Goal: Task Accomplishment & Management: Use online tool/utility

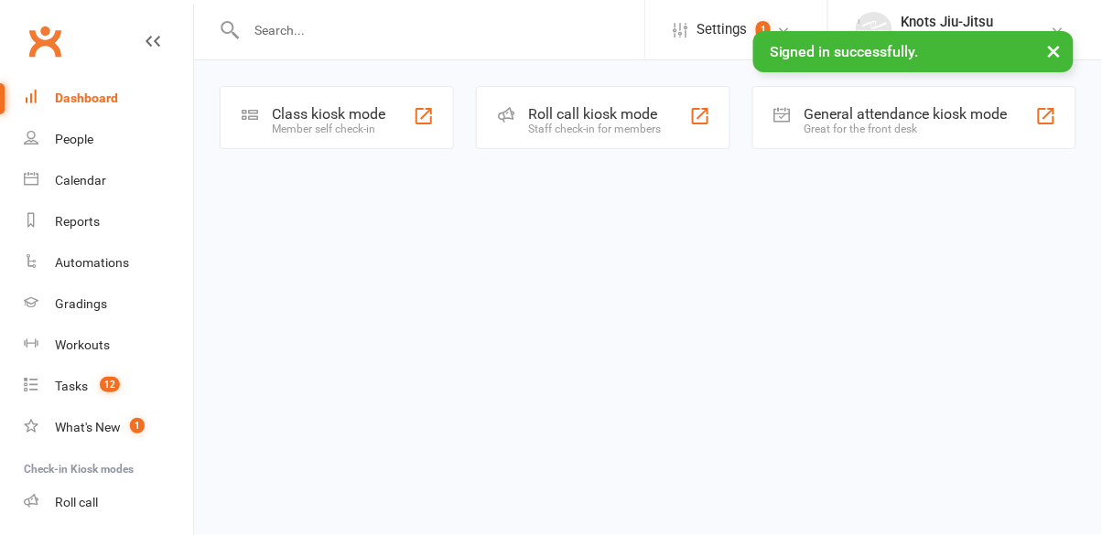
click at [332, 146] on div "Class kiosk mode Member self check-in" at bounding box center [337, 117] width 234 height 63
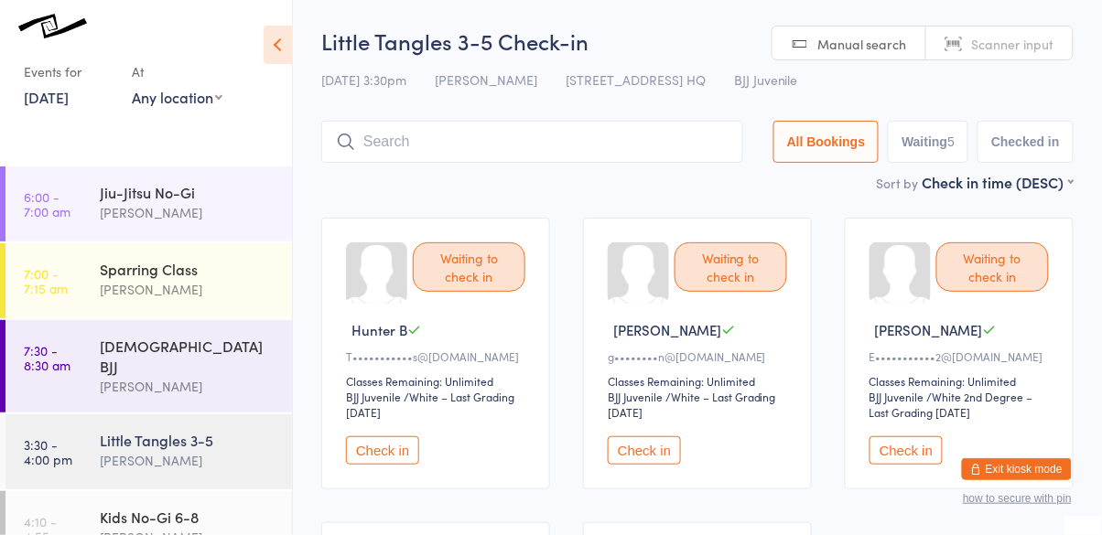
click at [383, 437] on button "Check in" at bounding box center [382, 451] width 73 height 28
click at [231, 450] on div "[PERSON_NAME]" at bounding box center [188, 460] width 177 height 21
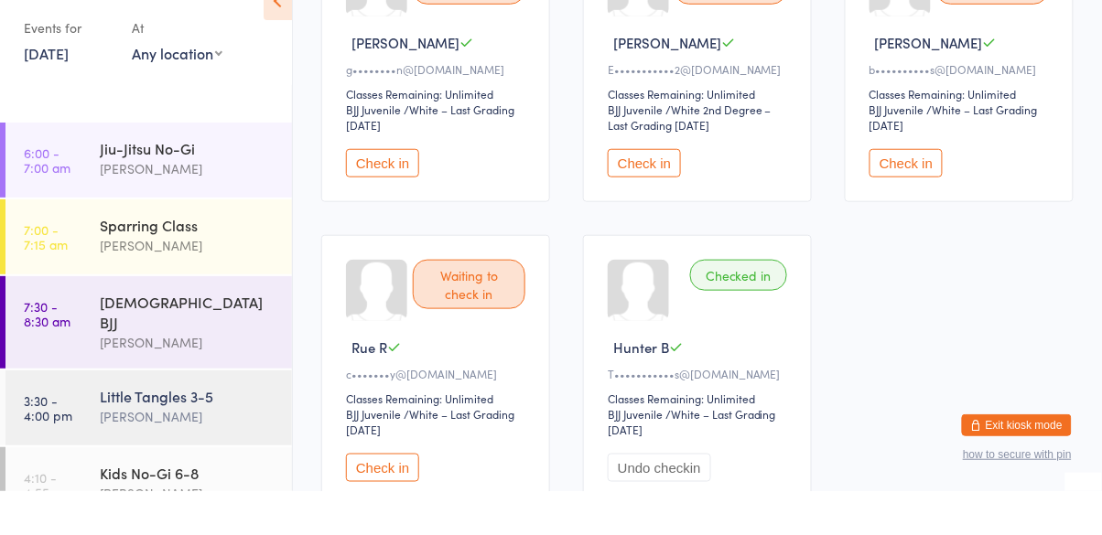
scroll to position [249, 0]
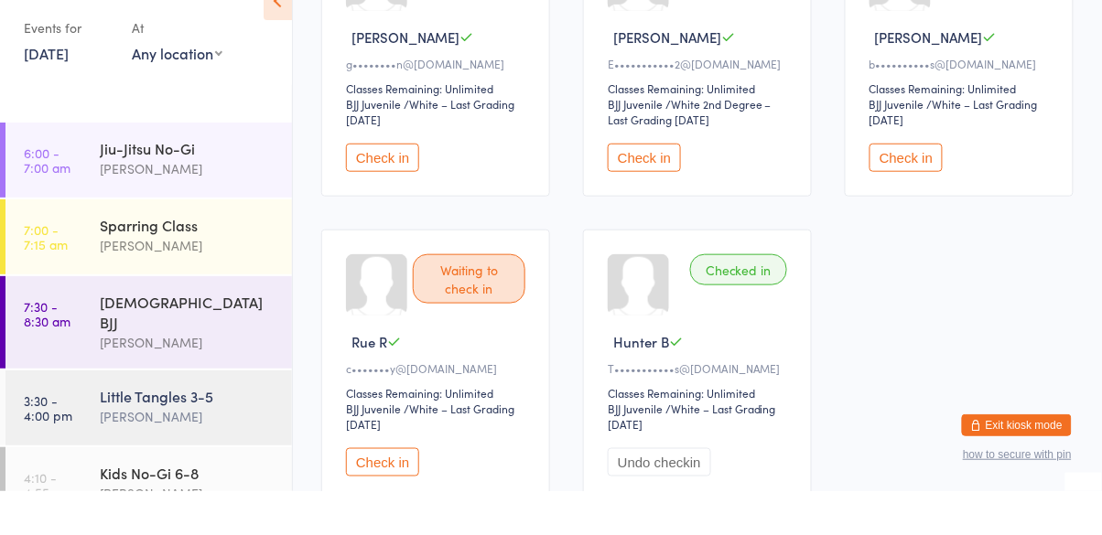
click at [389, 509] on button "Check in" at bounding box center [382, 506] width 73 height 28
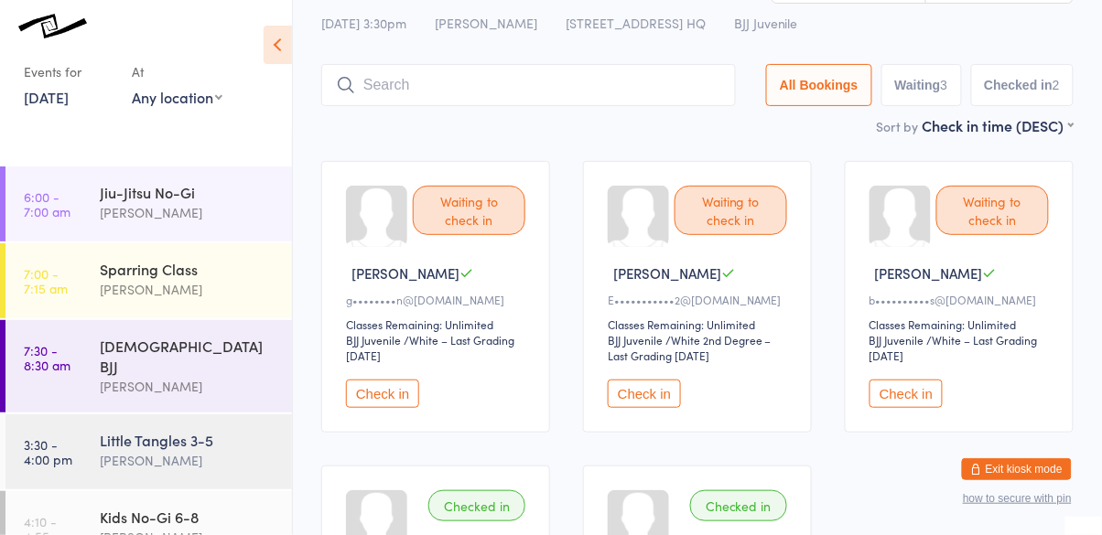
scroll to position [0, 0]
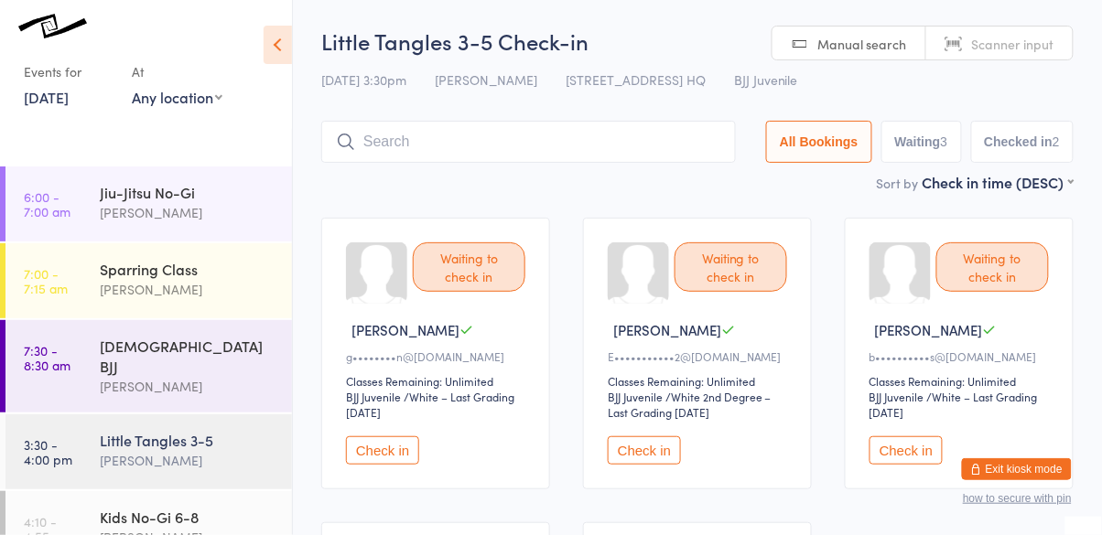
click at [391, 149] on input "search" at bounding box center [528, 142] width 415 height 42
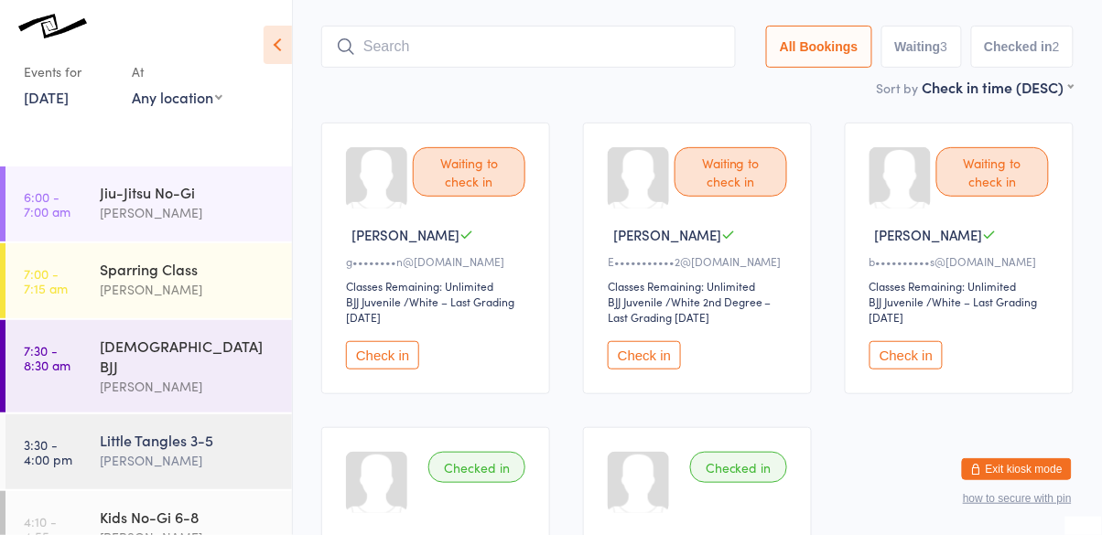
scroll to position [122, 0]
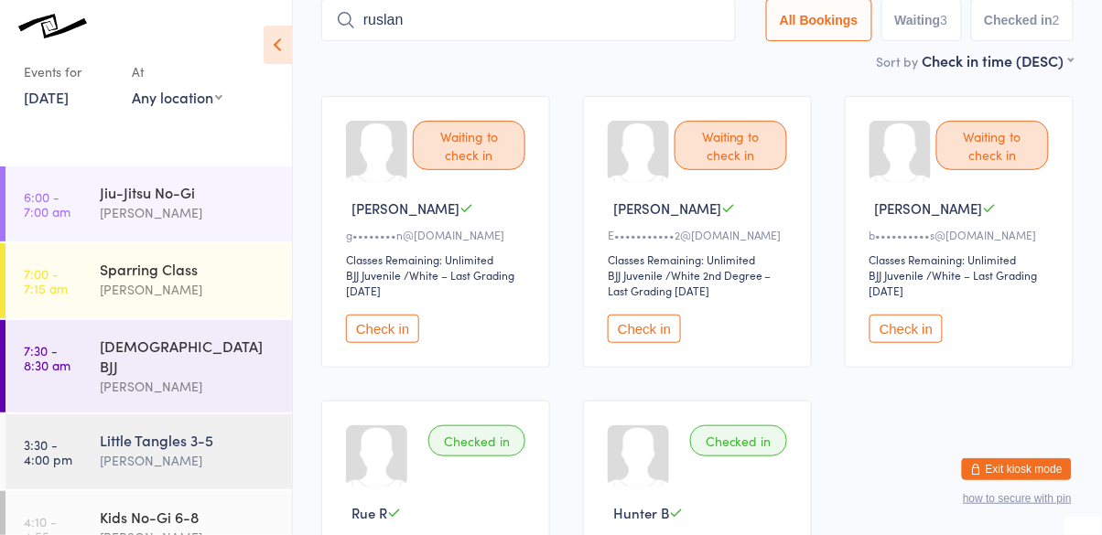
type input "ruslan"
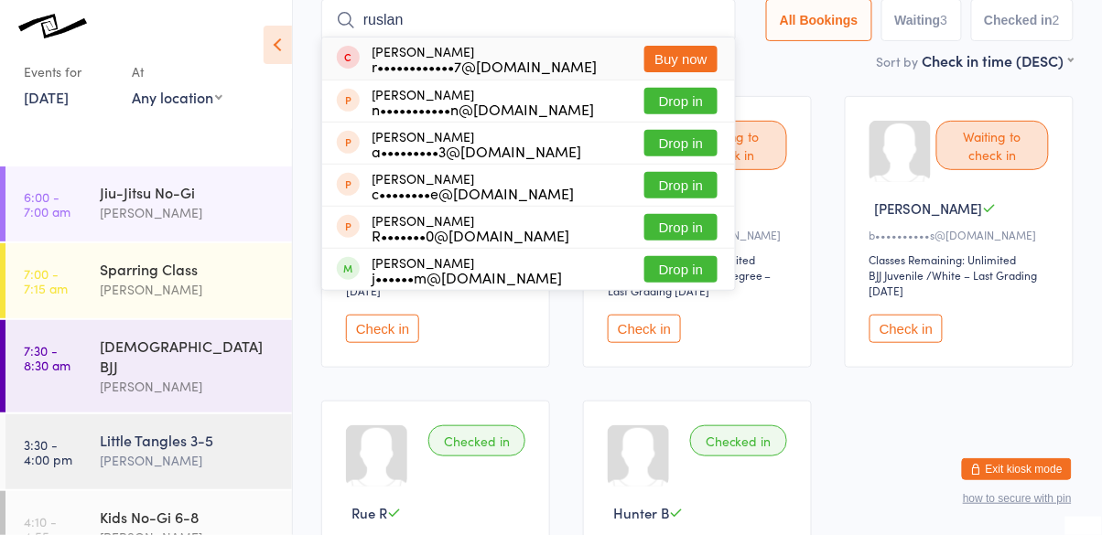
click at [370, 73] on div "[PERSON_NAME] r••••••••••••7@[DOMAIN_NAME] Buy now" at bounding box center [528, 59] width 413 height 42
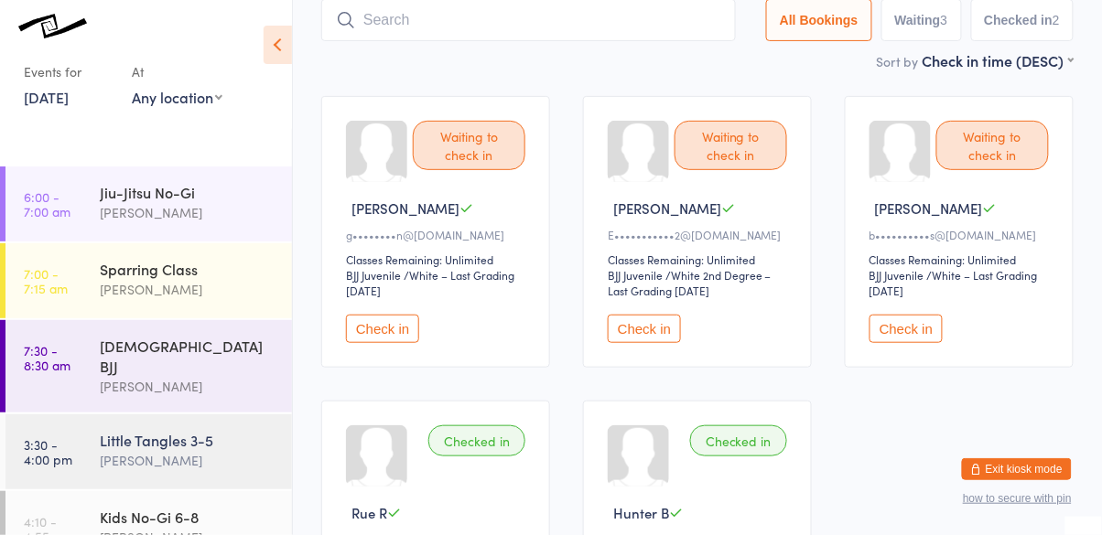
scroll to position [121, 0]
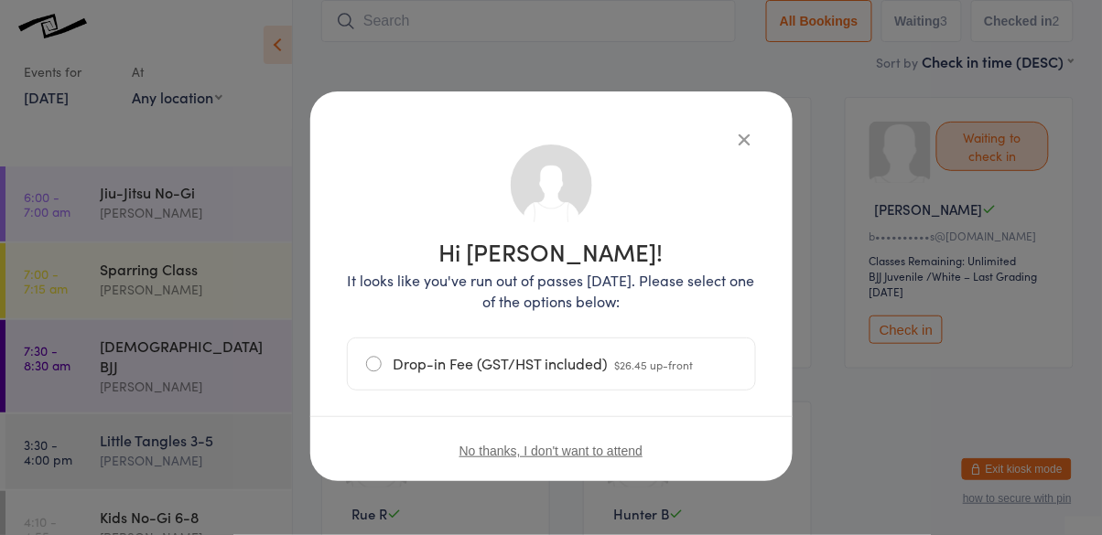
click at [366, 364] on label "Drop-in Fee (GST/HST included) $26.45 up-front" at bounding box center [551, 364] width 371 height 51
click at [0, 0] on input "Drop-in Fee (GST/HST included) $26.45 up-front" at bounding box center [0, 0] width 0 height 0
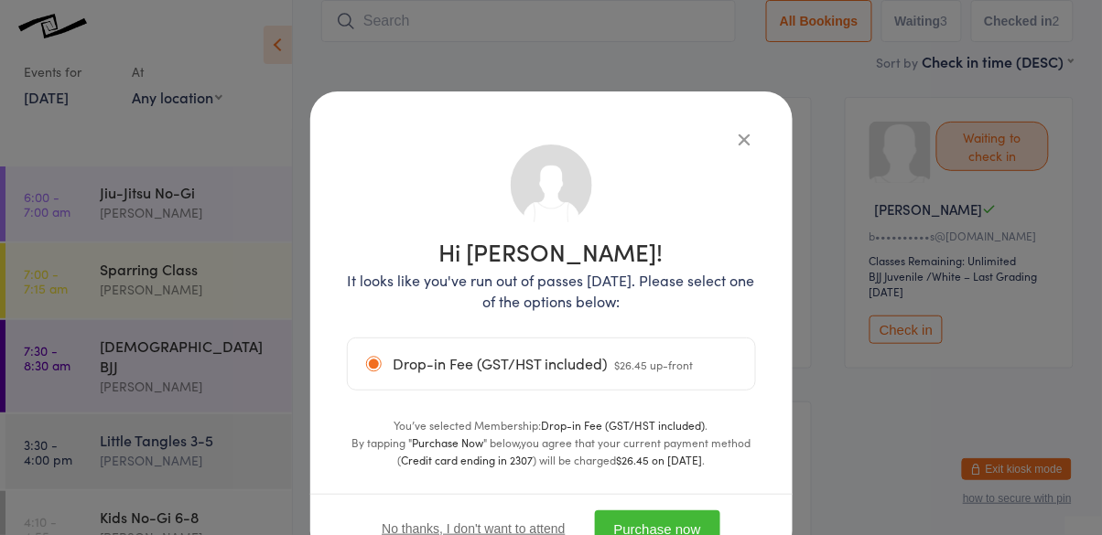
click at [629, 532] on button "Purchase now" at bounding box center [657, 530] width 125 height 38
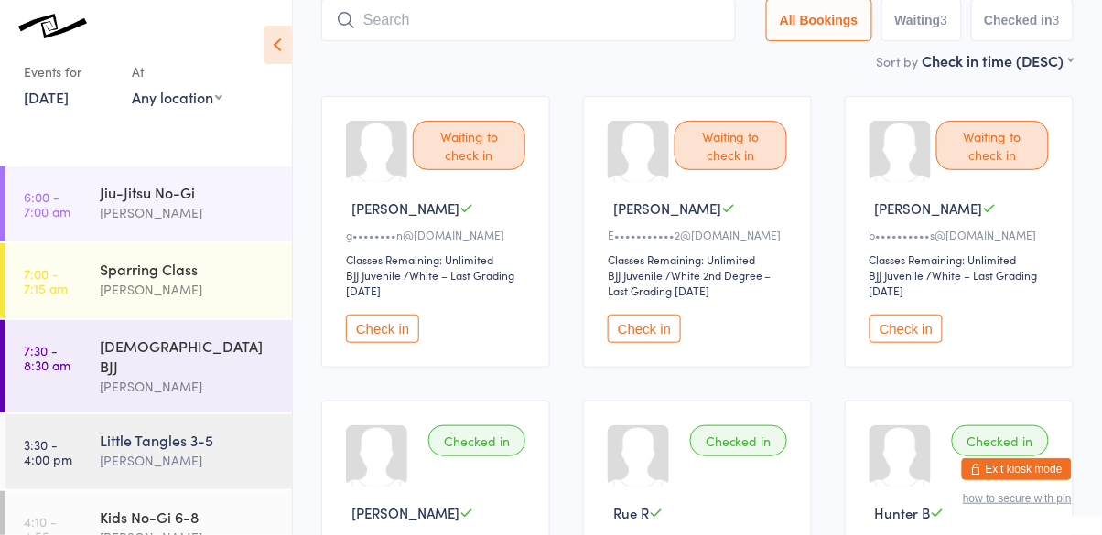
scroll to position [118, 0]
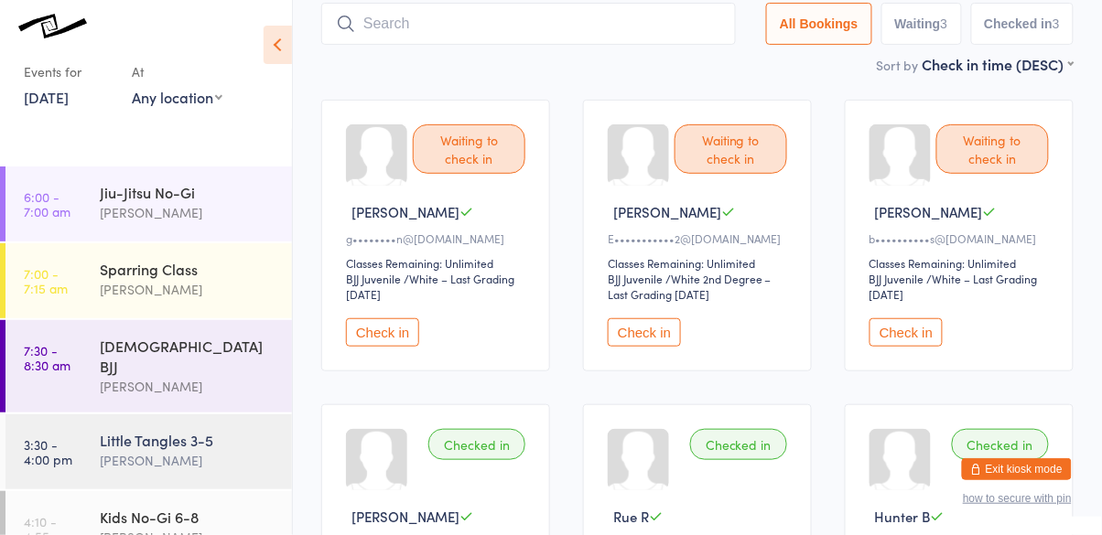
click at [387, 321] on button "Check in" at bounding box center [382, 333] width 73 height 28
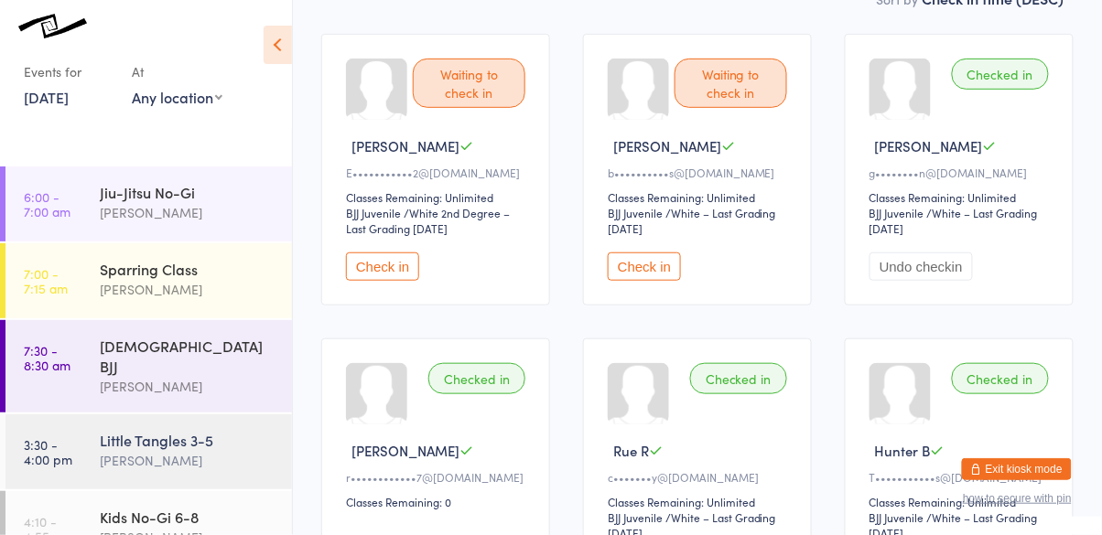
scroll to position [206, 0]
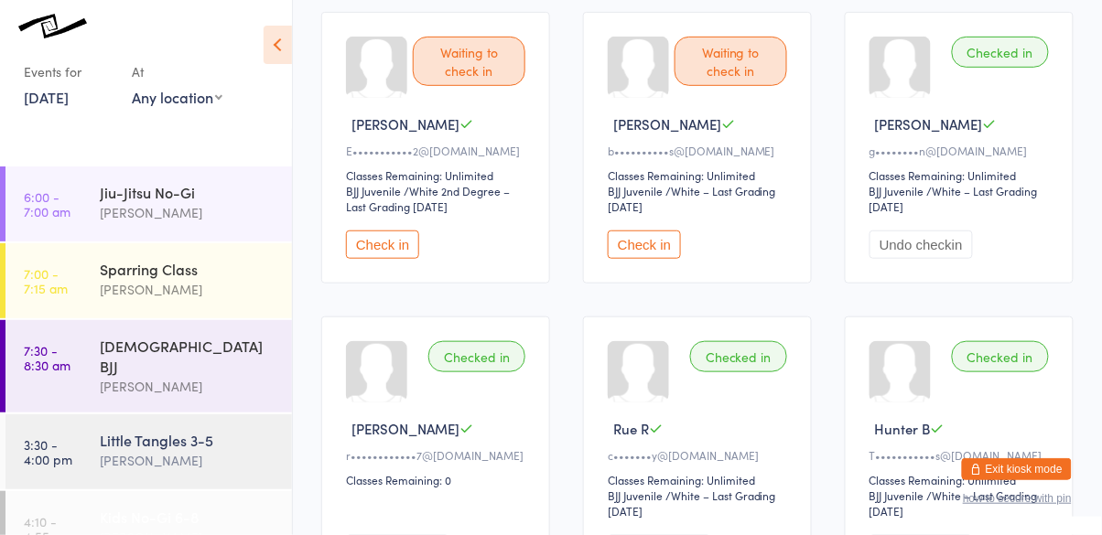
click at [157, 507] on div "Kids No-Gi 6-8" at bounding box center [188, 517] width 177 height 20
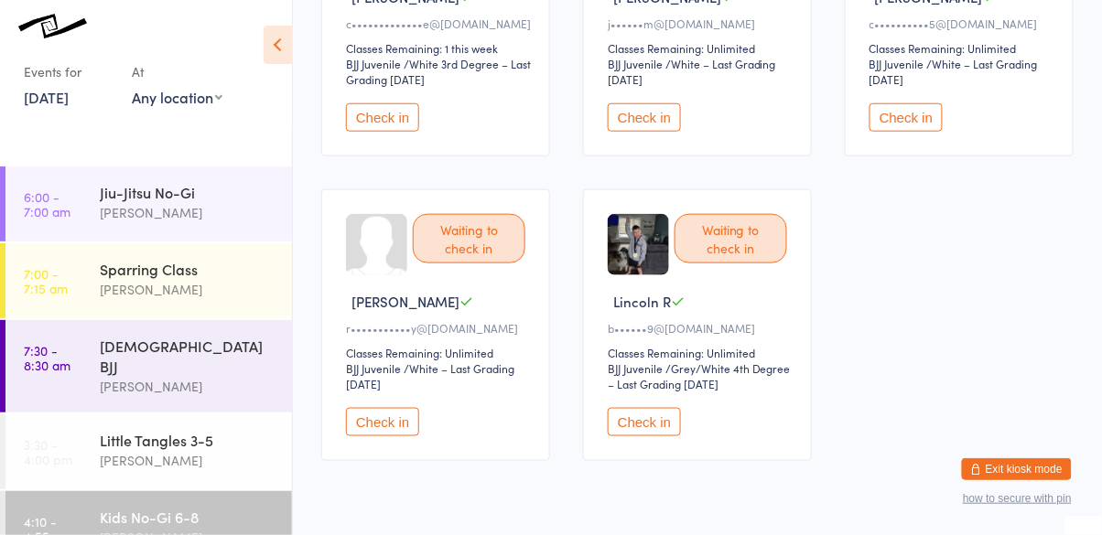
scroll to position [331, 0]
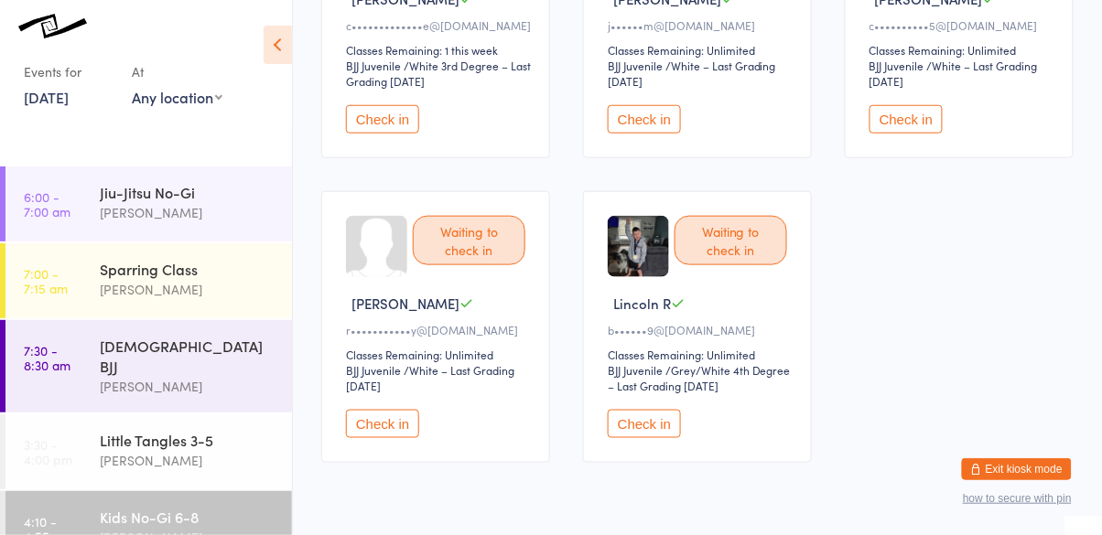
click at [384, 431] on button "Check in" at bounding box center [382, 424] width 73 height 28
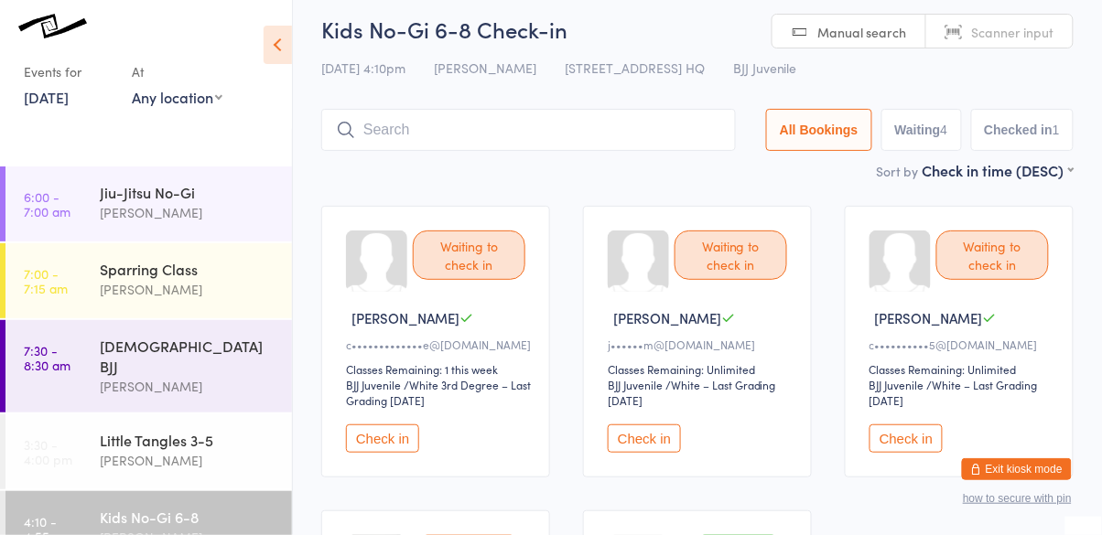
scroll to position [11, 0]
click at [179, 432] on div "Little Tangles 3-5" at bounding box center [188, 440] width 177 height 20
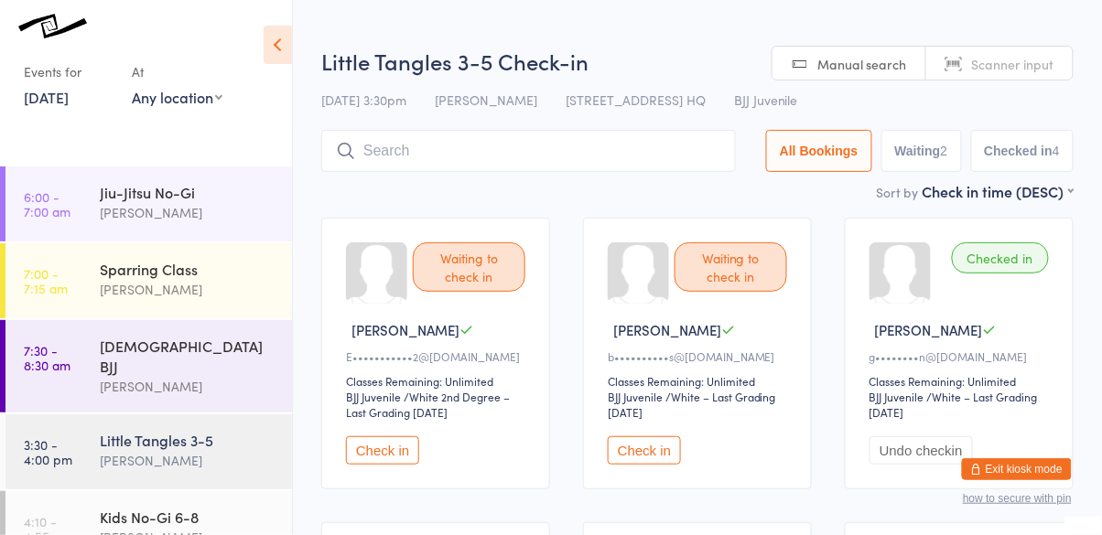
click at [400, 460] on button "Check in" at bounding box center [382, 451] width 73 height 28
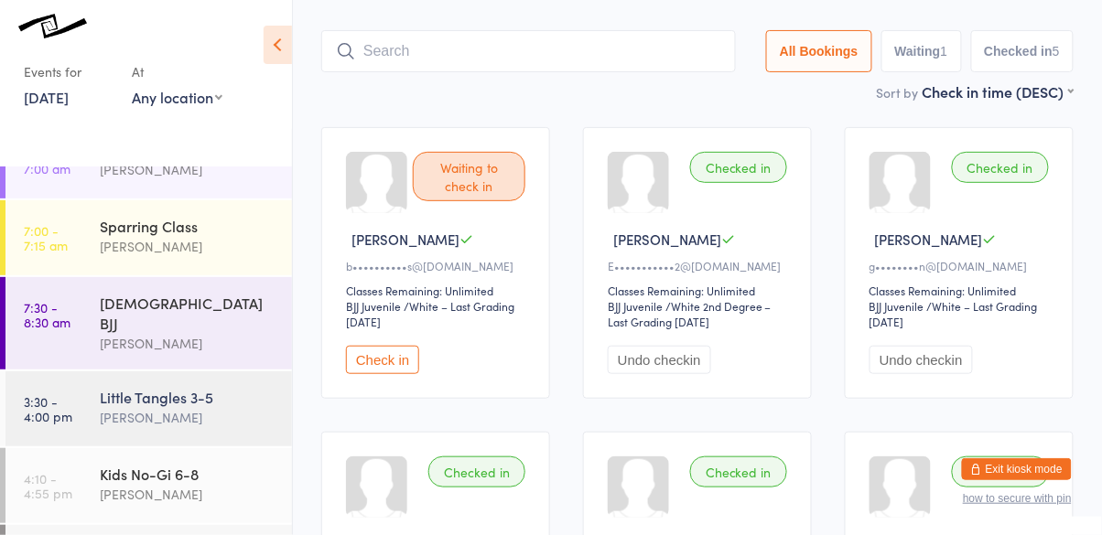
scroll to position [81, 0]
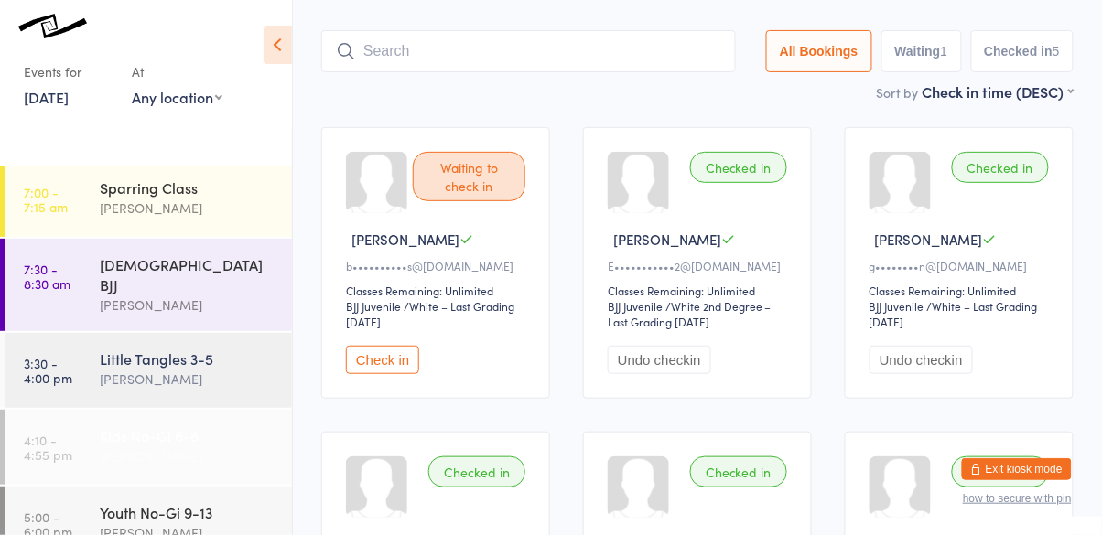
click at [70, 433] on time "4:10 - 4:55 pm" at bounding box center [48, 447] width 49 height 29
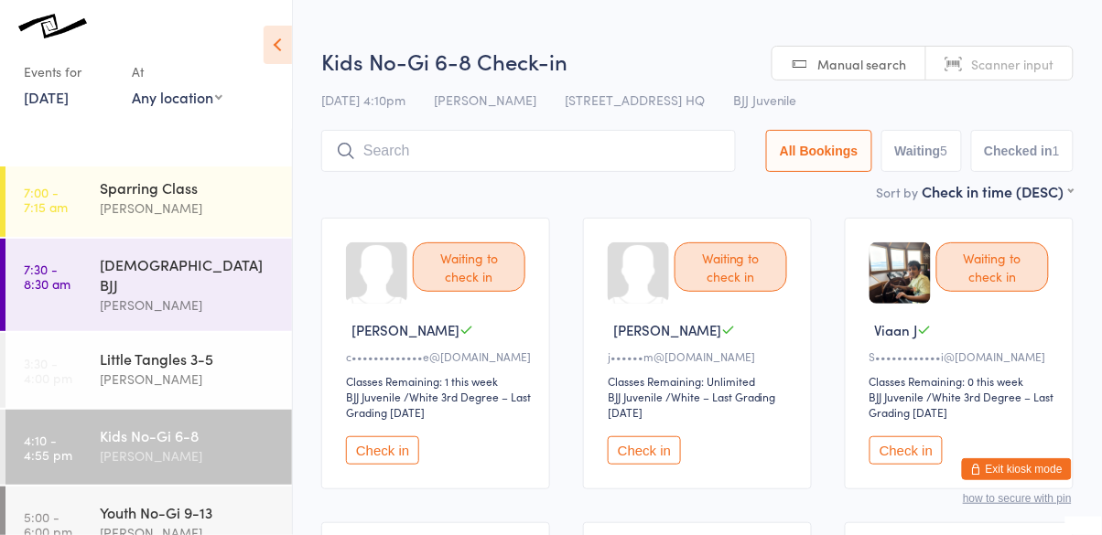
click at [561, 157] on input "search" at bounding box center [528, 151] width 415 height 42
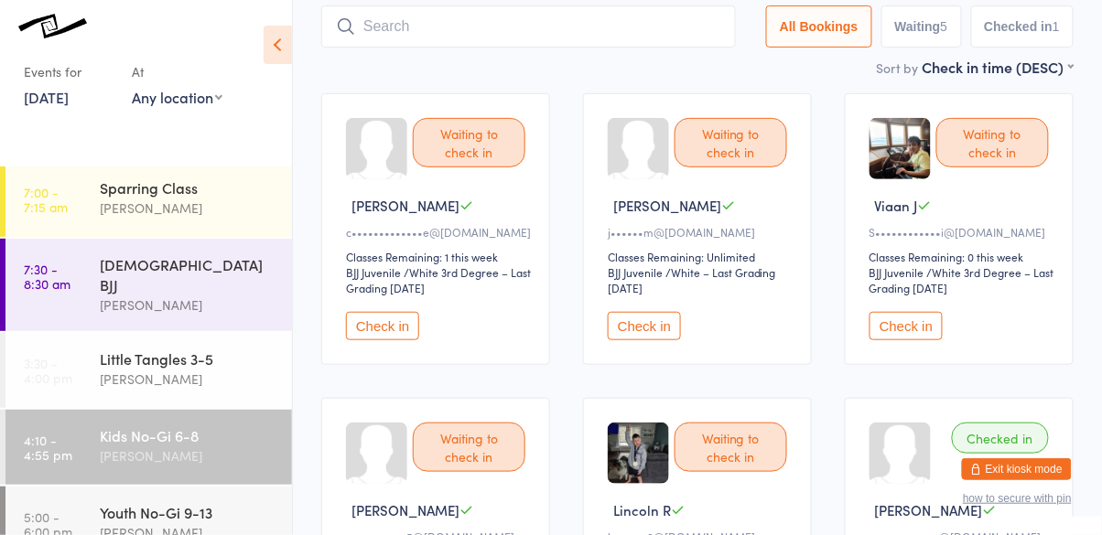
scroll to position [131, 0]
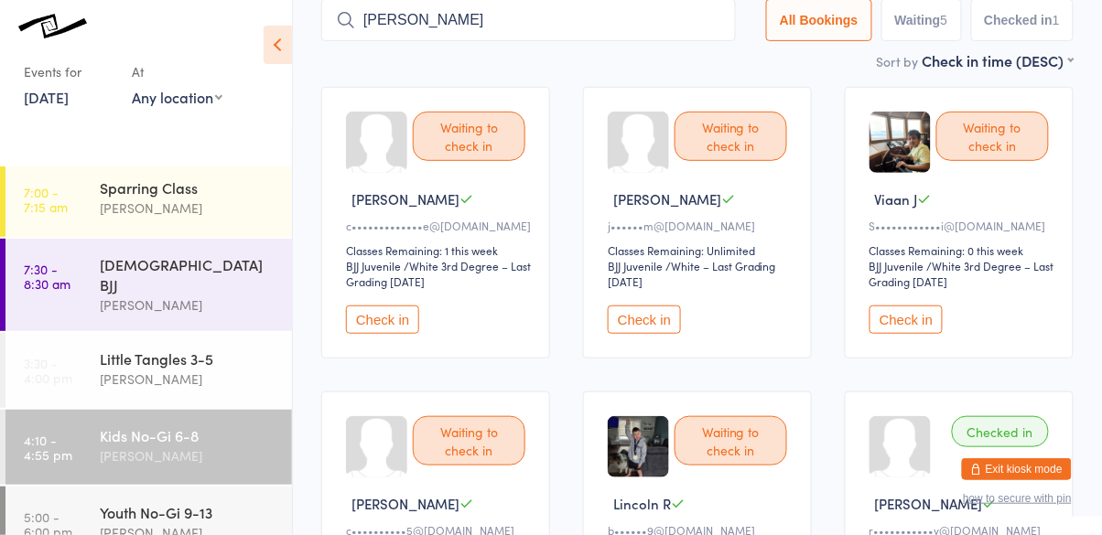
type input "[PERSON_NAME]"
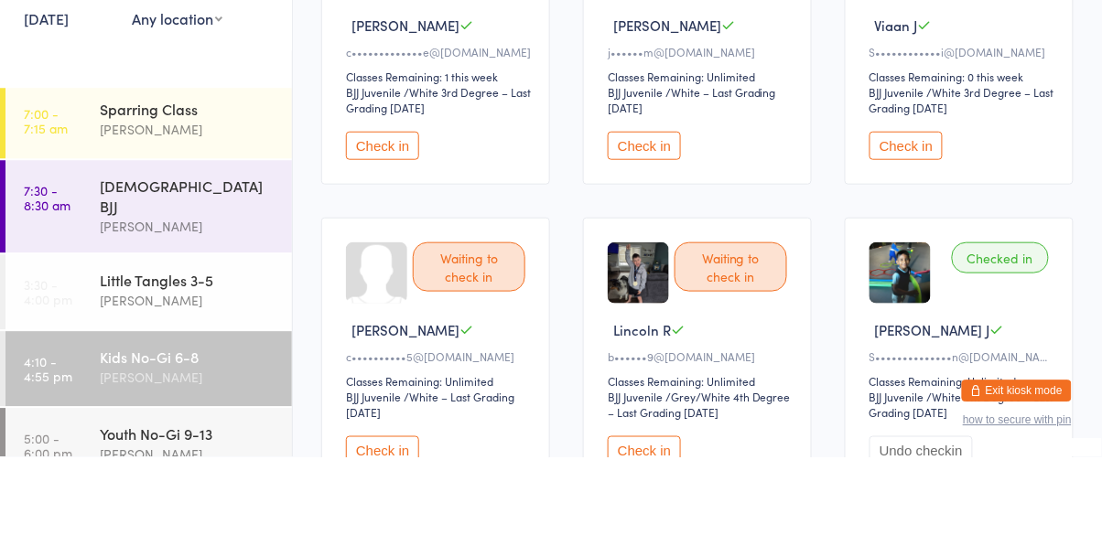
scroll to position [232, 0]
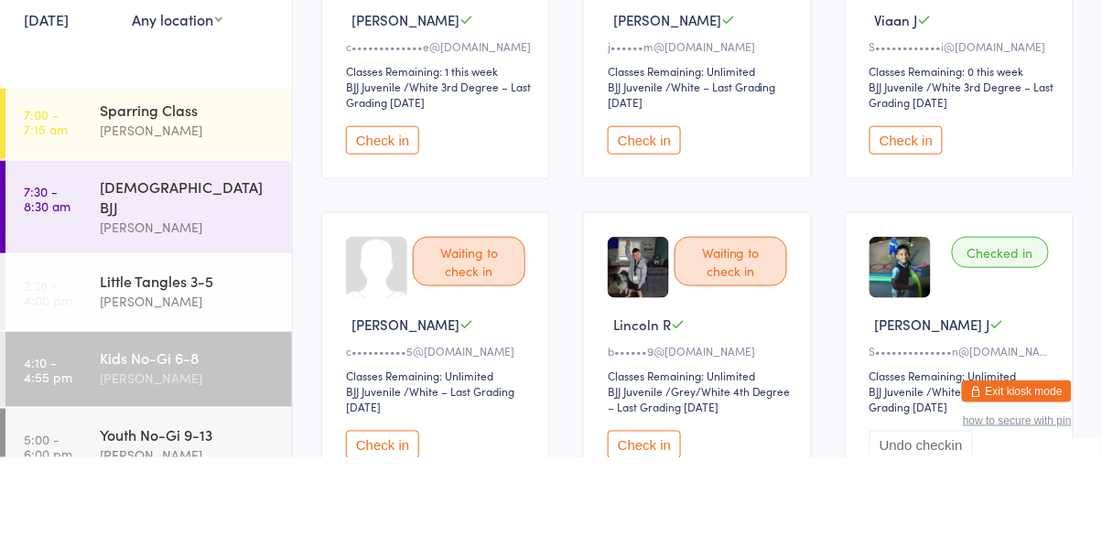
click at [656, 515] on button "Check in" at bounding box center [644, 523] width 73 height 28
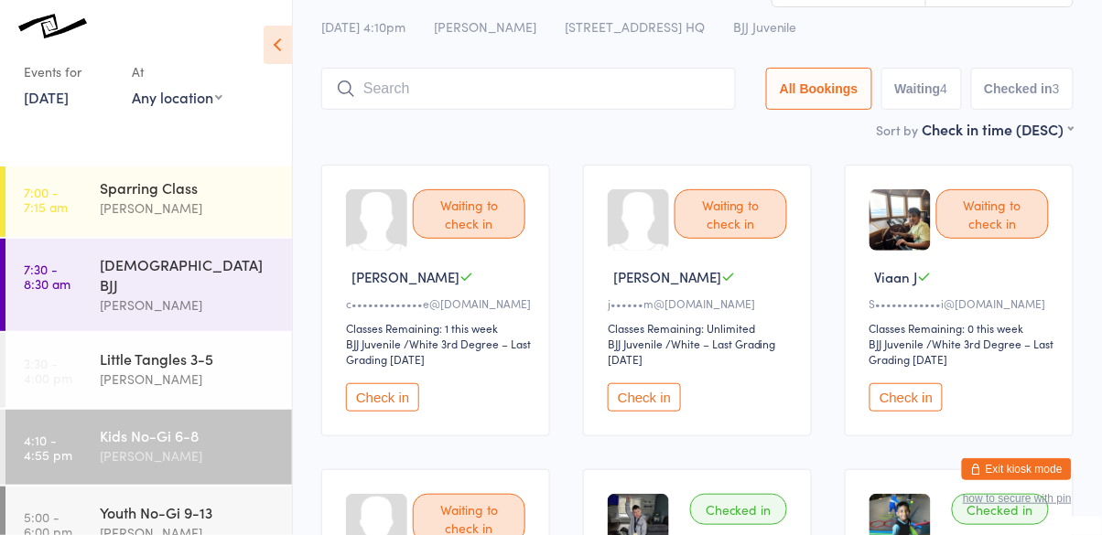
scroll to position [0, 0]
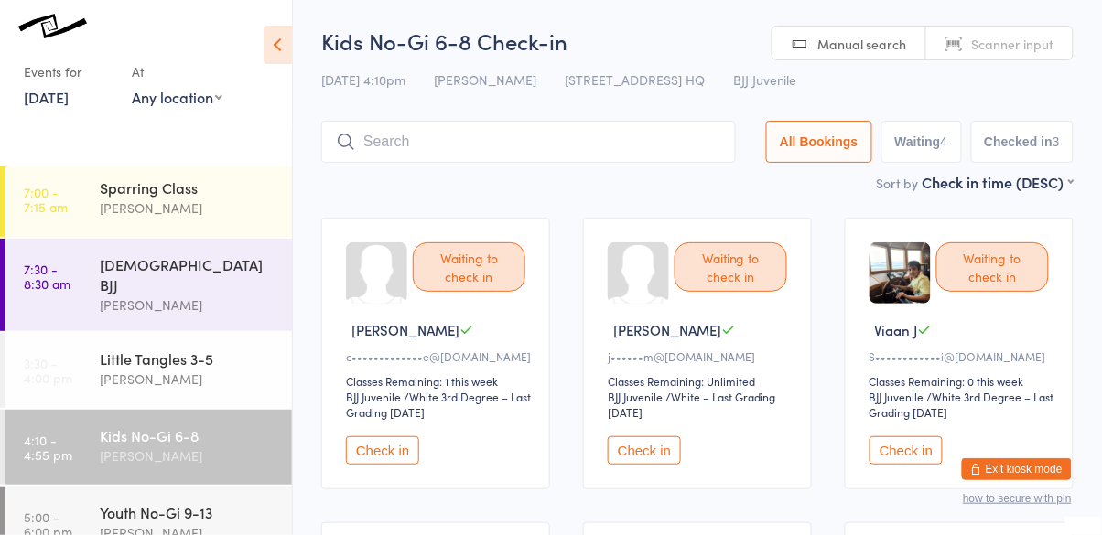
click at [541, 135] on input "search" at bounding box center [528, 142] width 415 height 42
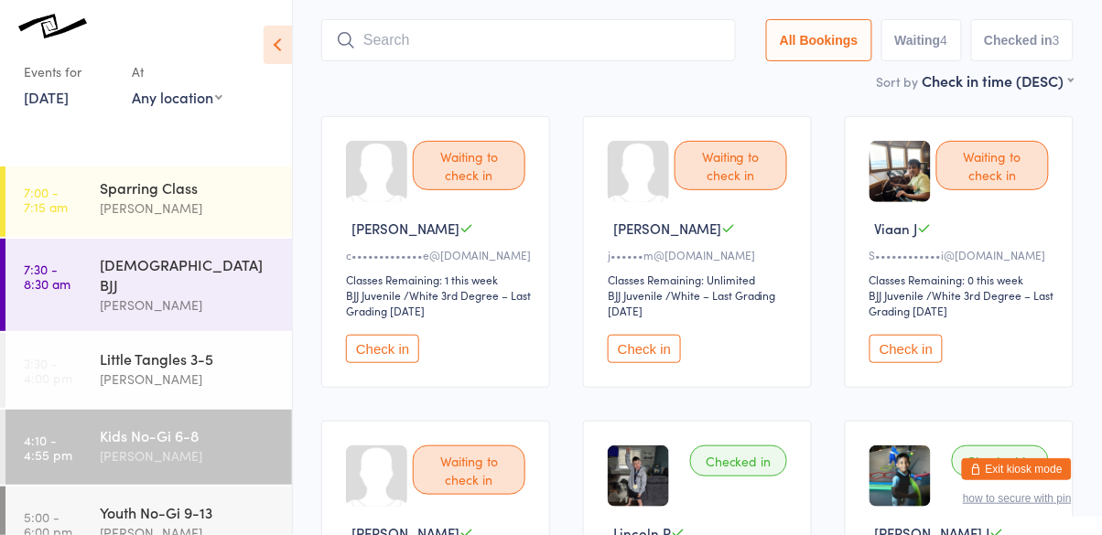
scroll to position [122, 0]
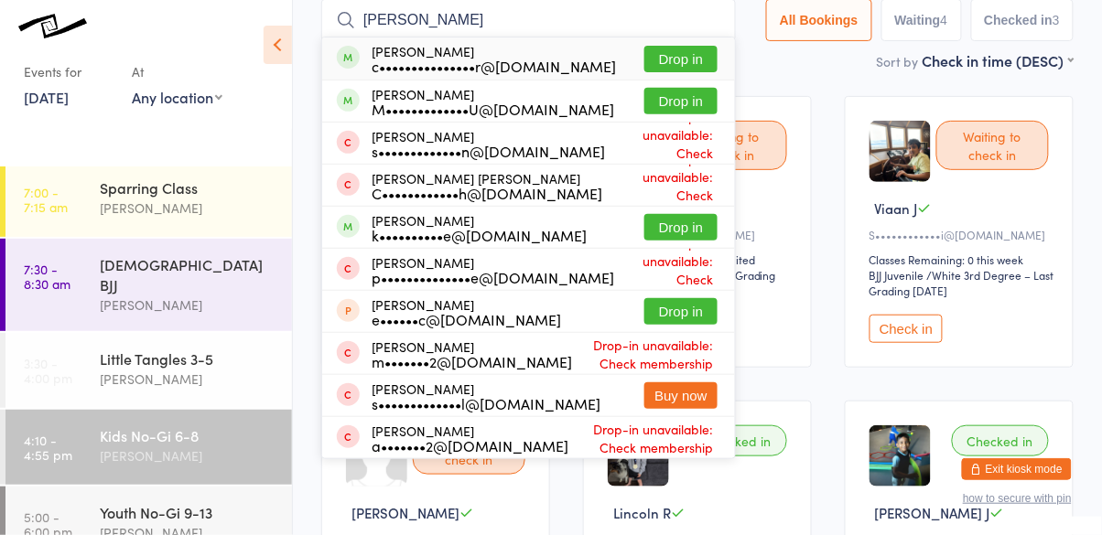
type input "[PERSON_NAME]"
click at [605, 105] on div "[PERSON_NAME] M•••••••••••••U@[DOMAIN_NAME] Drop in" at bounding box center [528, 101] width 413 height 41
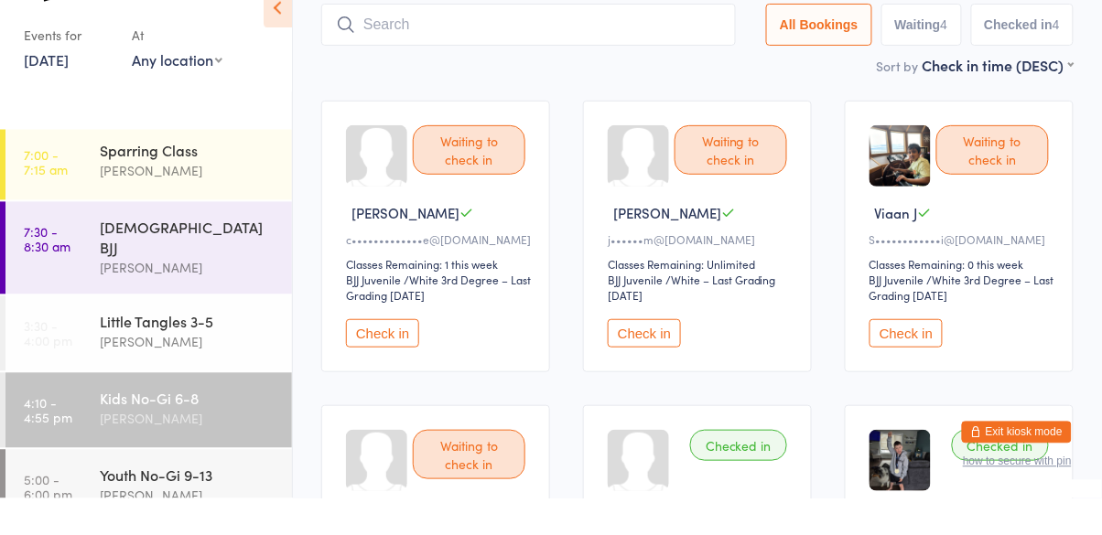
scroll to position [81, 0]
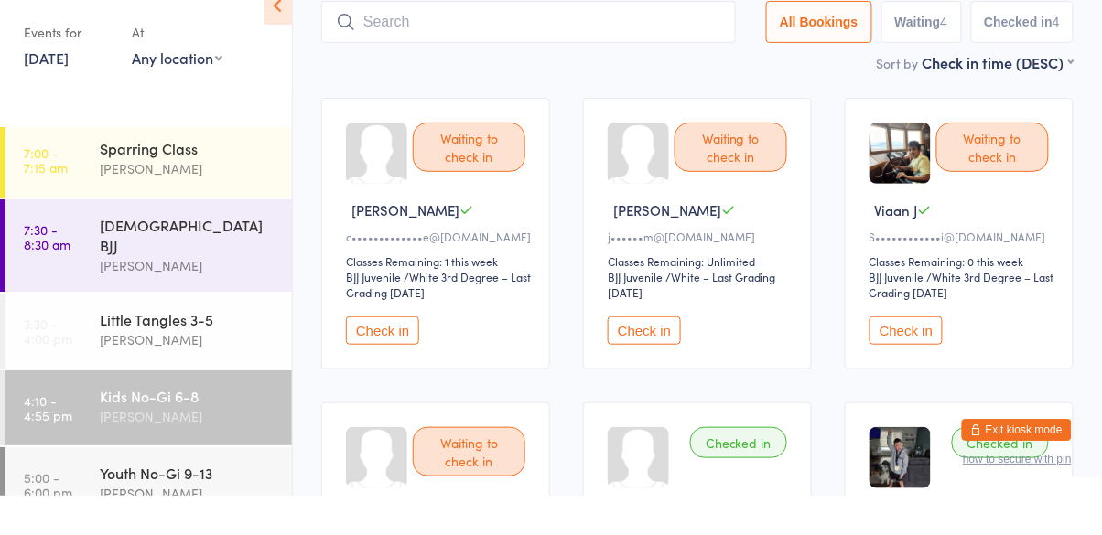
click at [930, 383] on button "Check in" at bounding box center [906, 370] width 73 height 28
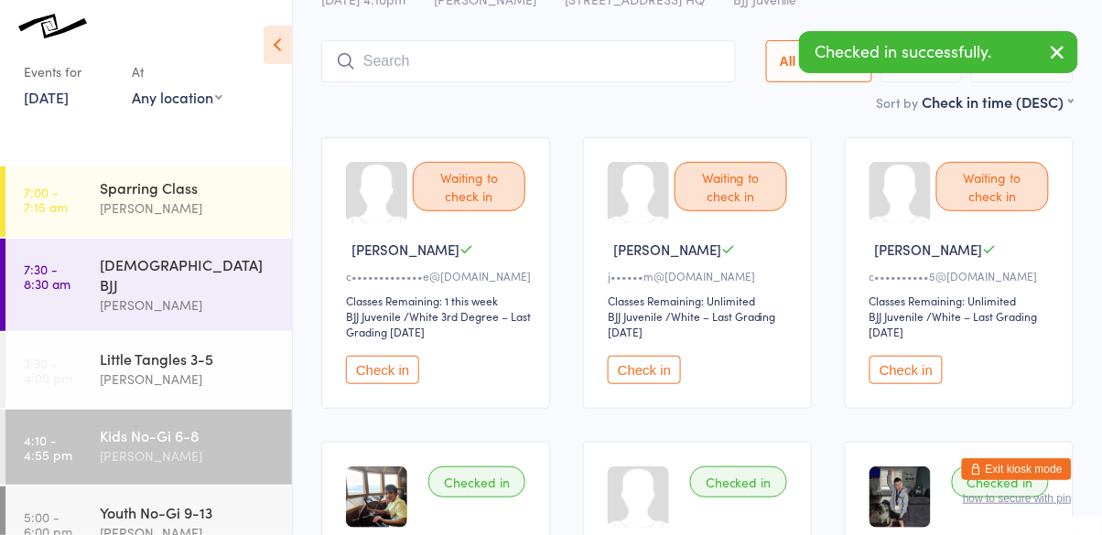
click at [539, 79] on input "search" at bounding box center [528, 61] width 415 height 42
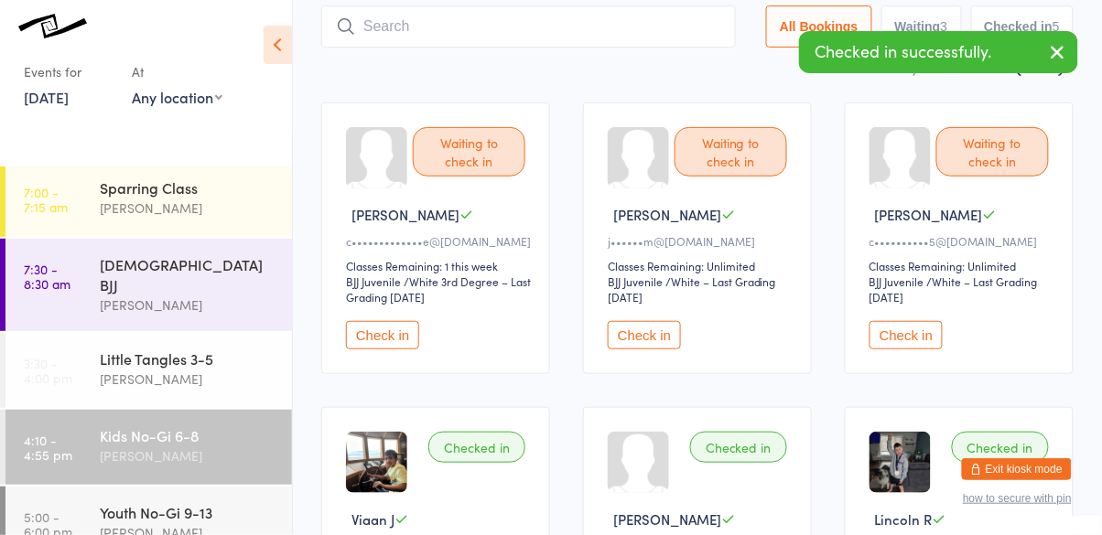
scroll to position [122, 0]
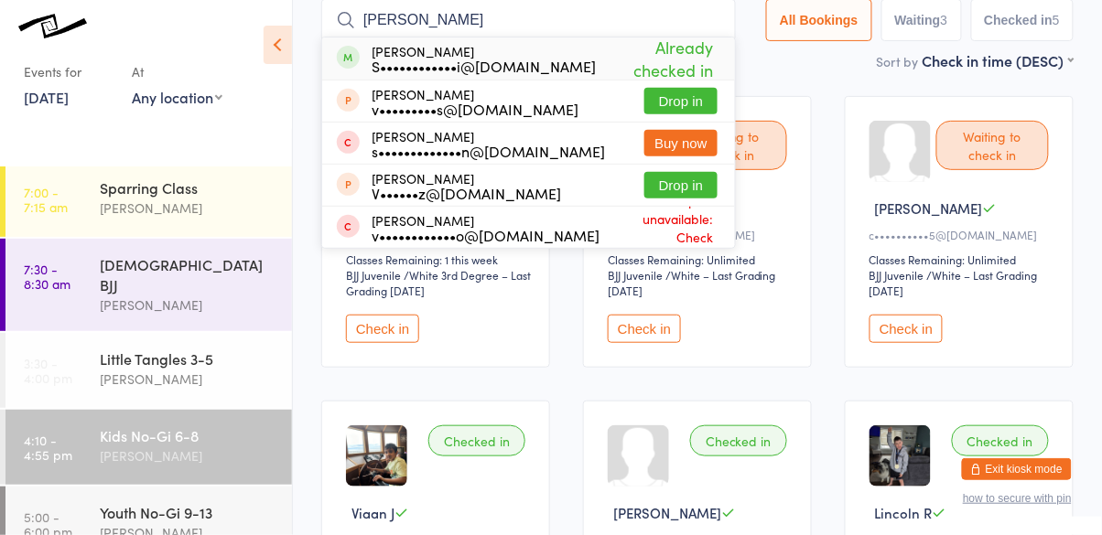
type input "[PERSON_NAME]"
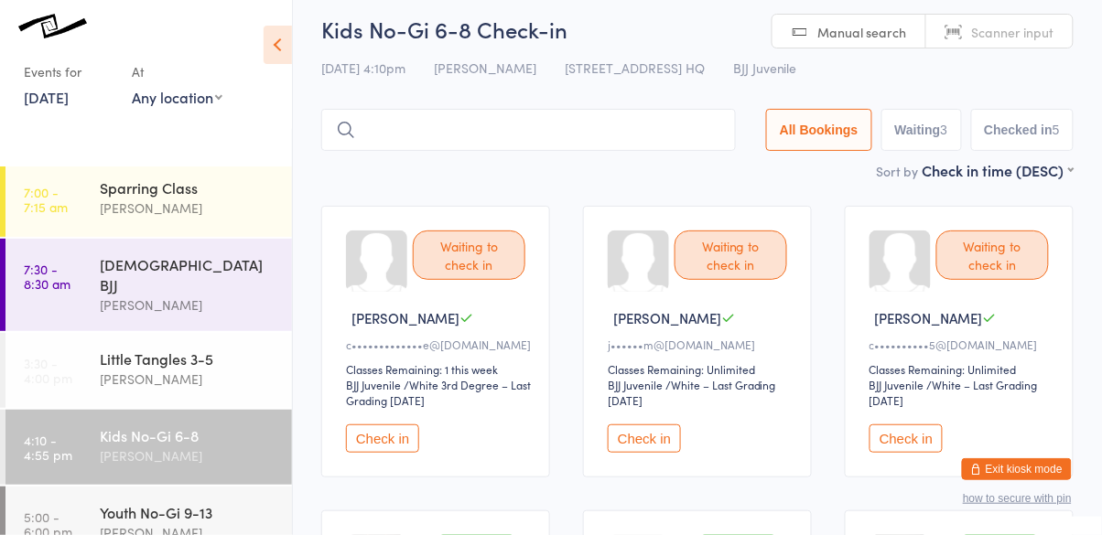
scroll to position [0, 0]
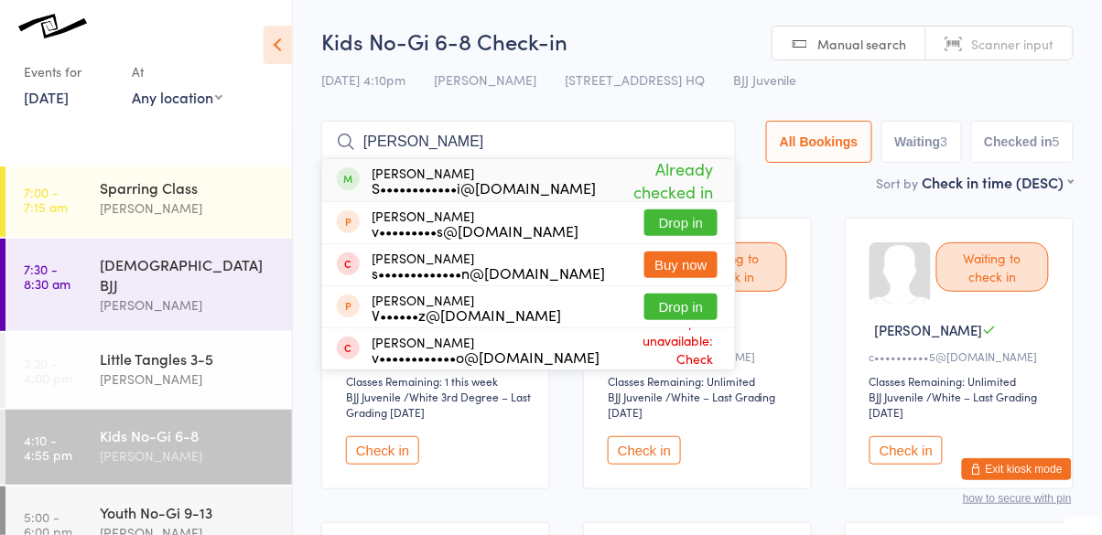
type input "[PERSON_NAME]"
click at [679, 187] on span "Already checked in" at bounding box center [657, 180] width 122 height 55
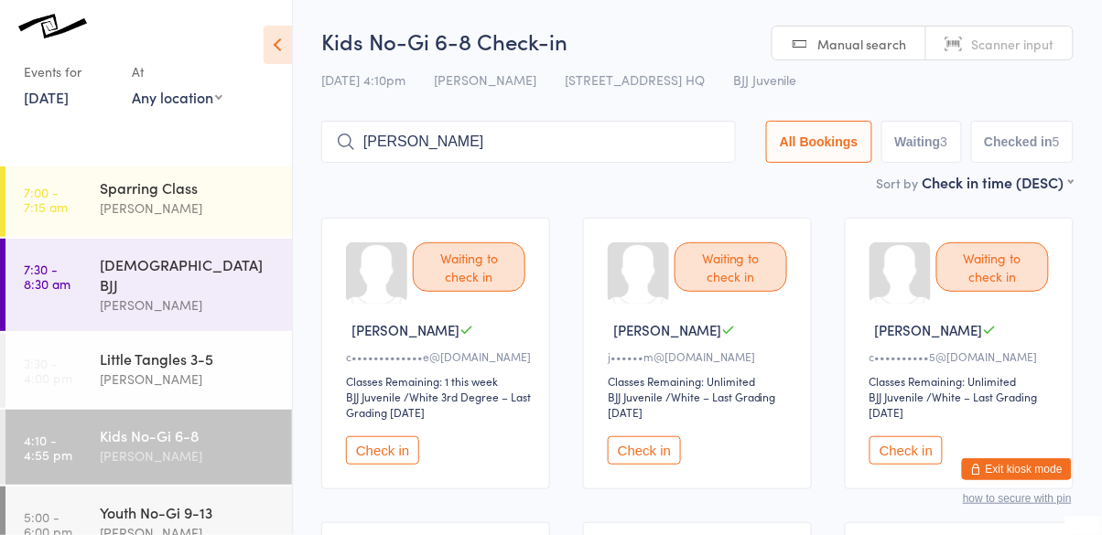
type input "[PERSON_NAME]"
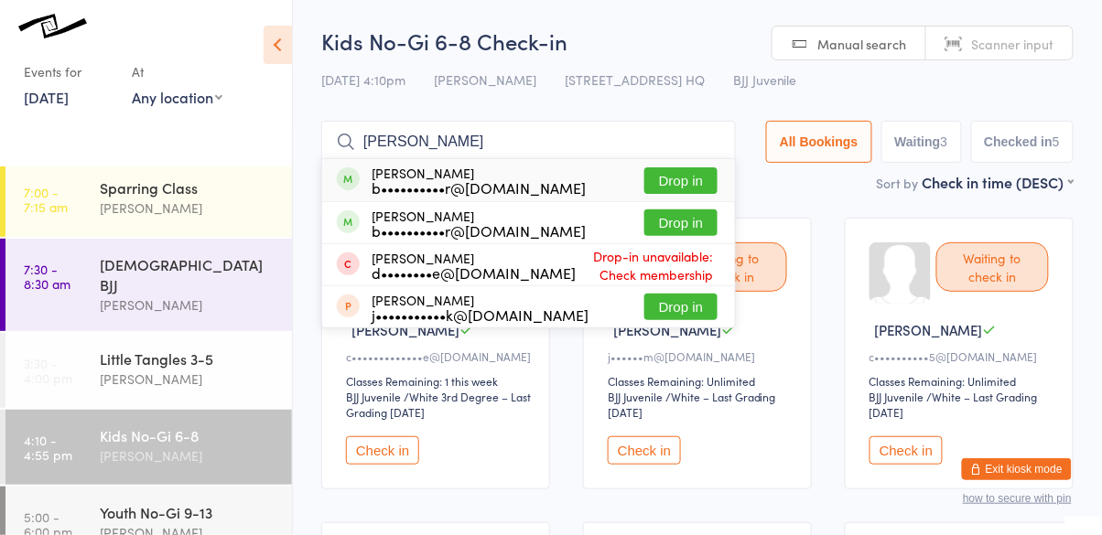
click at [679, 187] on button "Drop in" at bounding box center [680, 181] width 73 height 27
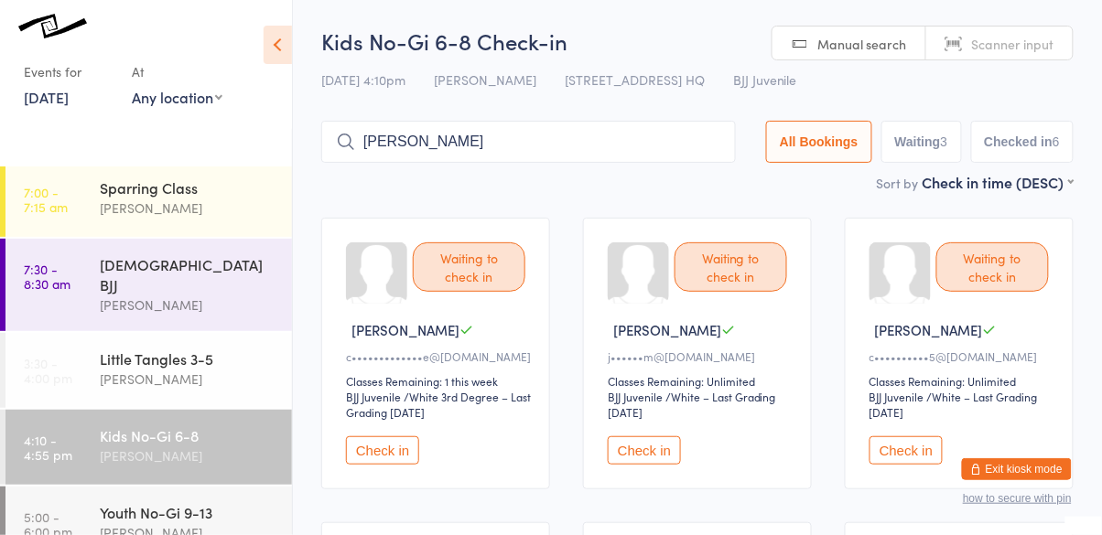
type input "[PERSON_NAME]"
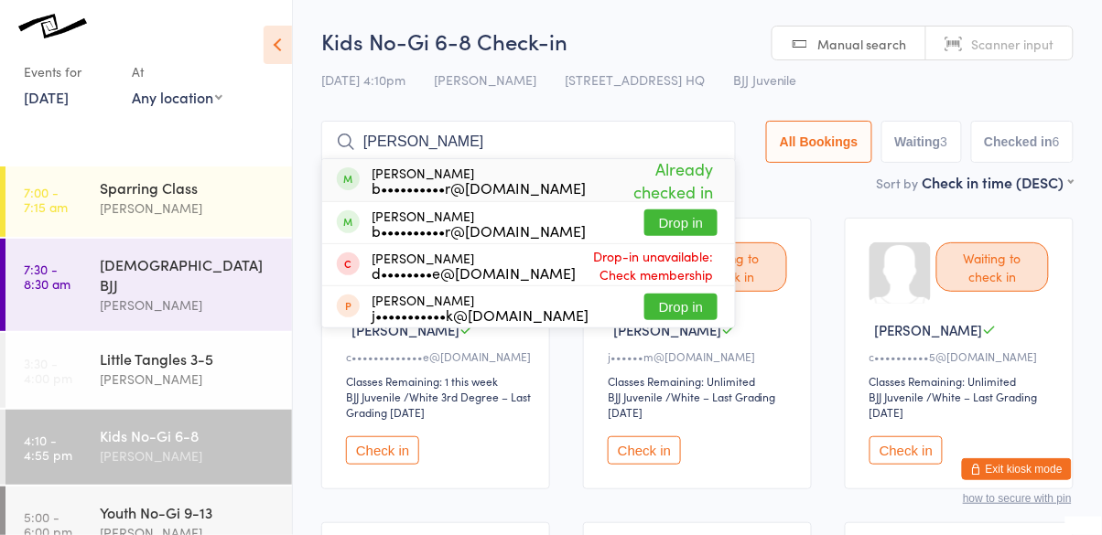
click at [688, 231] on button "Drop in" at bounding box center [680, 223] width 73 height 27
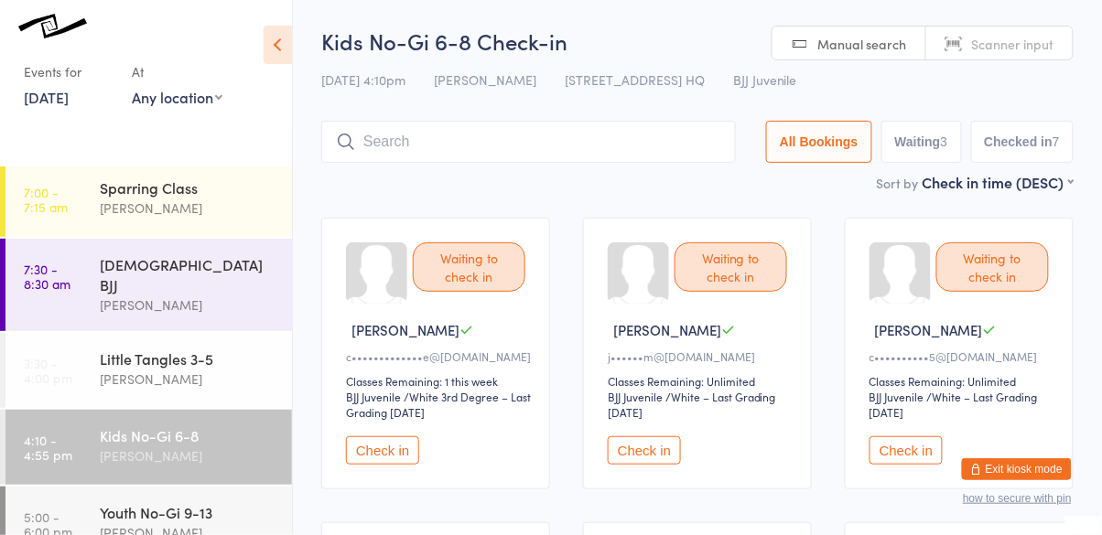
click at [426, 149] on input "search" at bounding box center [528, 142] width 415 height 42
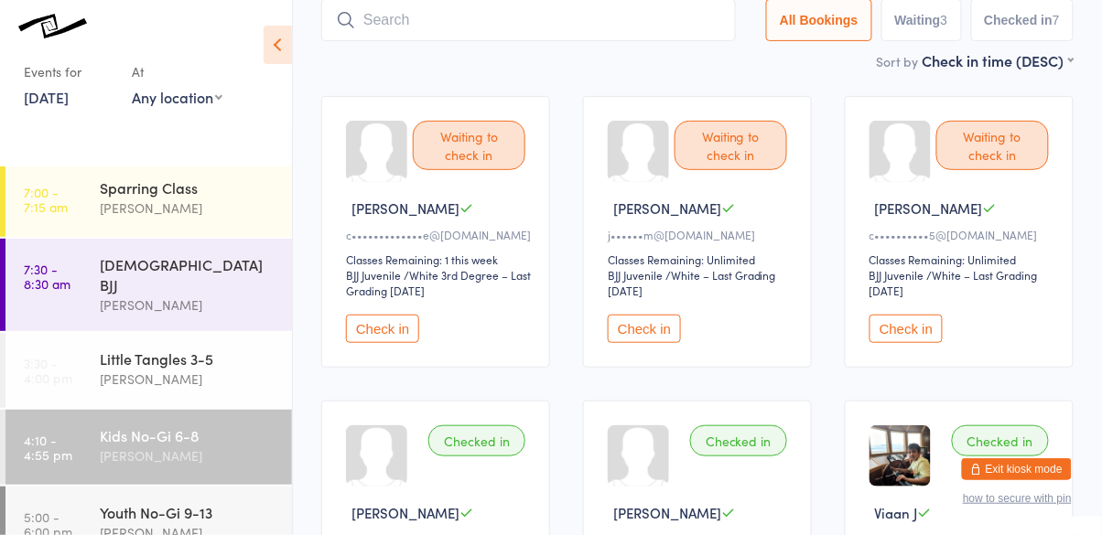
click at [505, 18] on input "search" at bounding box center [528, 20] width 415 height 42
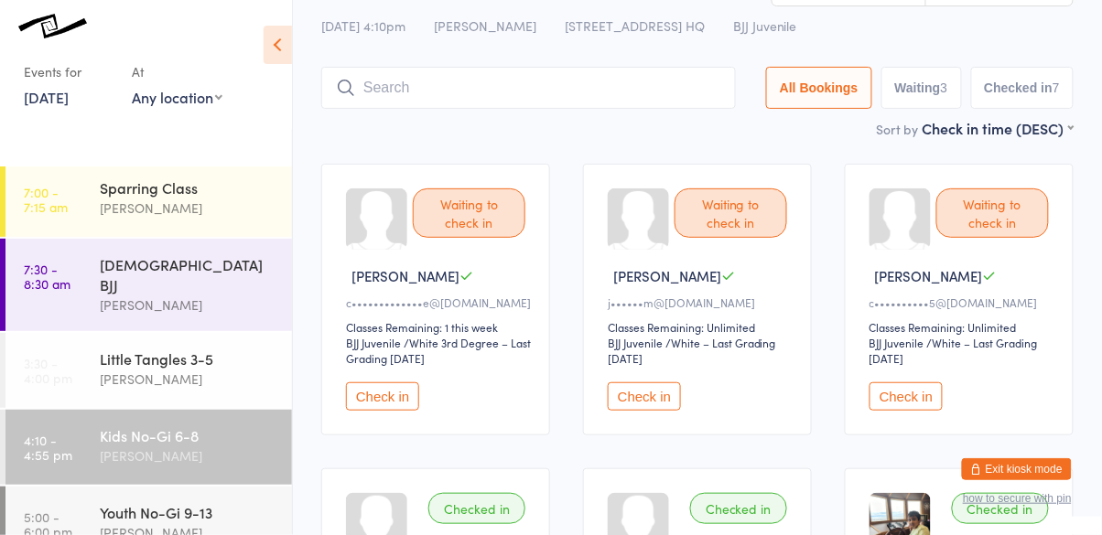
scroll to position [56, 0]
click at [895, 405] on button "Check in" at bounding box center [906, 395] width 73 height 28
